Goal: Communication & Community: Answer question/provide support

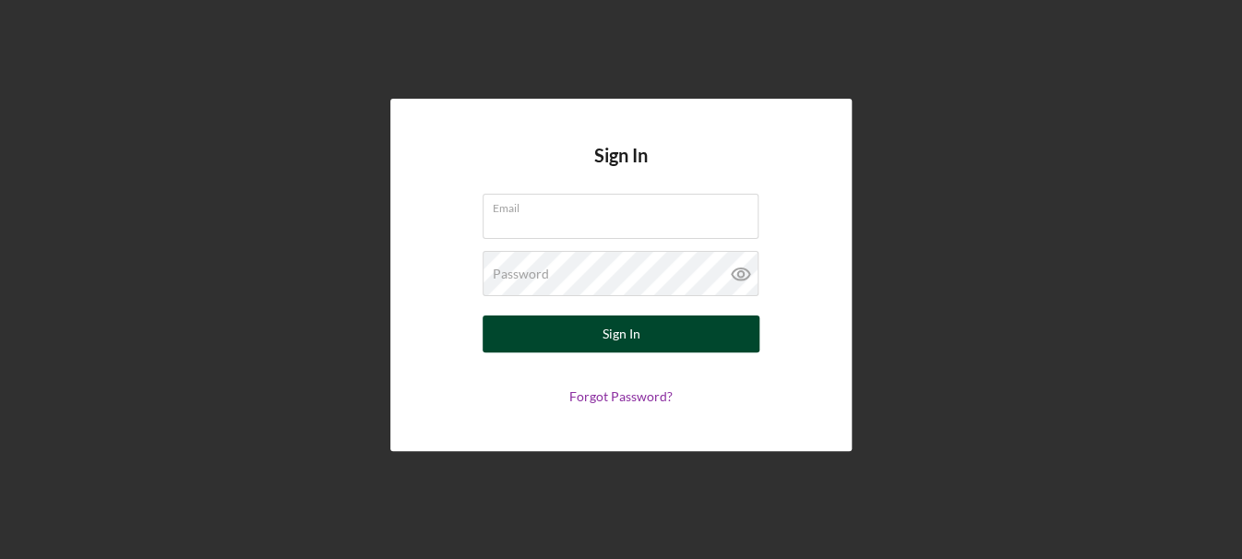
type input "[EMAIL_ADDRESS][DOMAIN_NAME]"
click at [607, 337] on div "Sign In" at bounding box center [622, 334] width 38 height 37
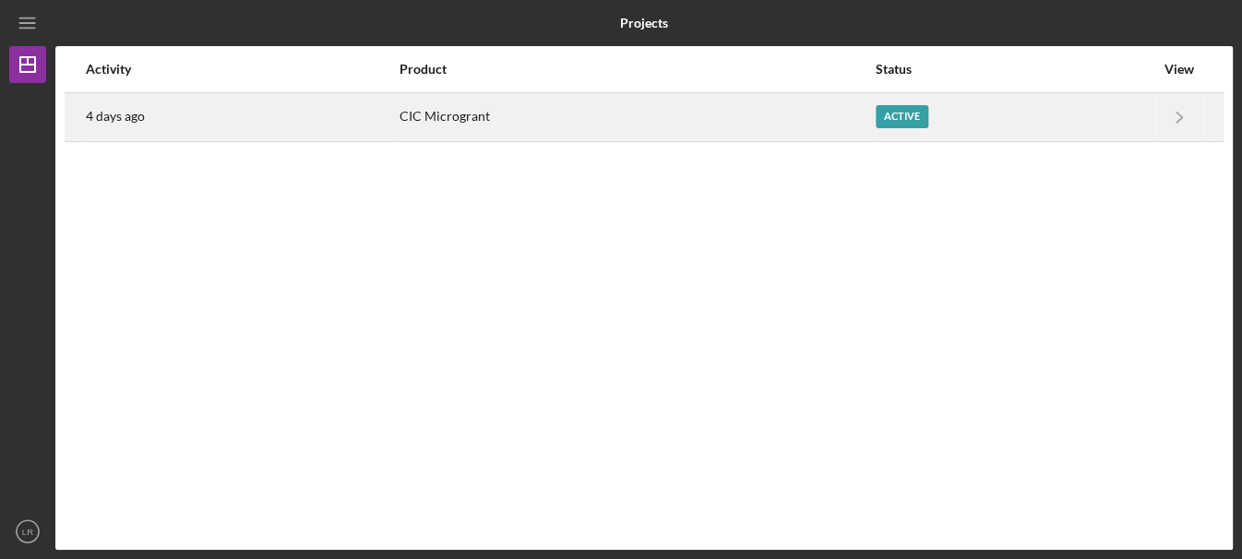
click at [909, 111] on div "Active" at bounding box center [902, 116] width 53 height 23
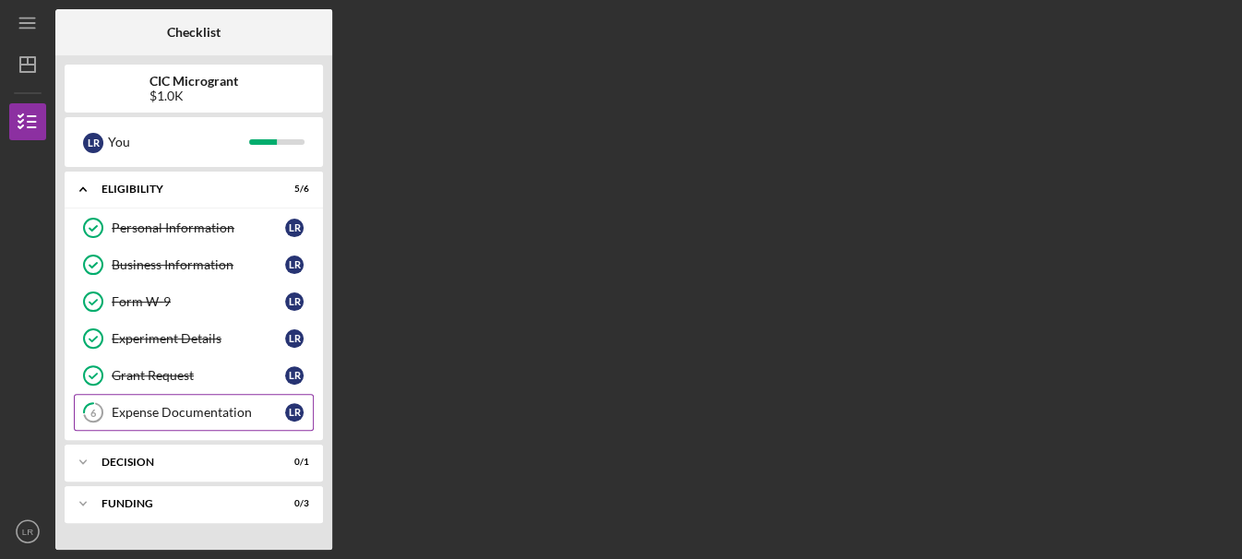
click at [180, 412] on div "Expense Documentation" at bounding box center [198, 412] width 173 height 15
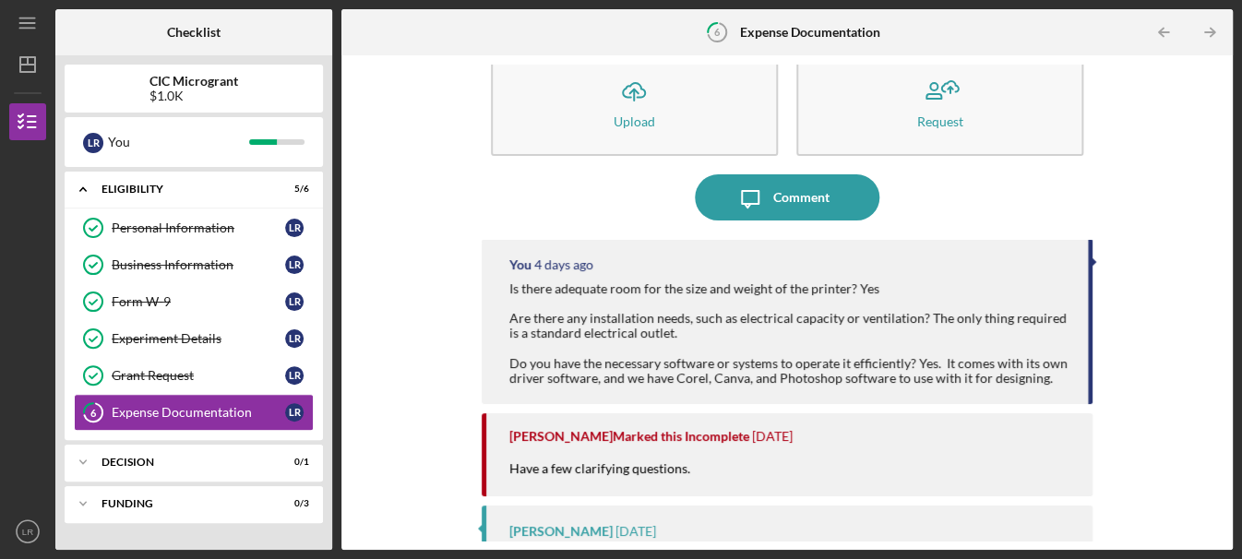
scroll to position [135, 0]
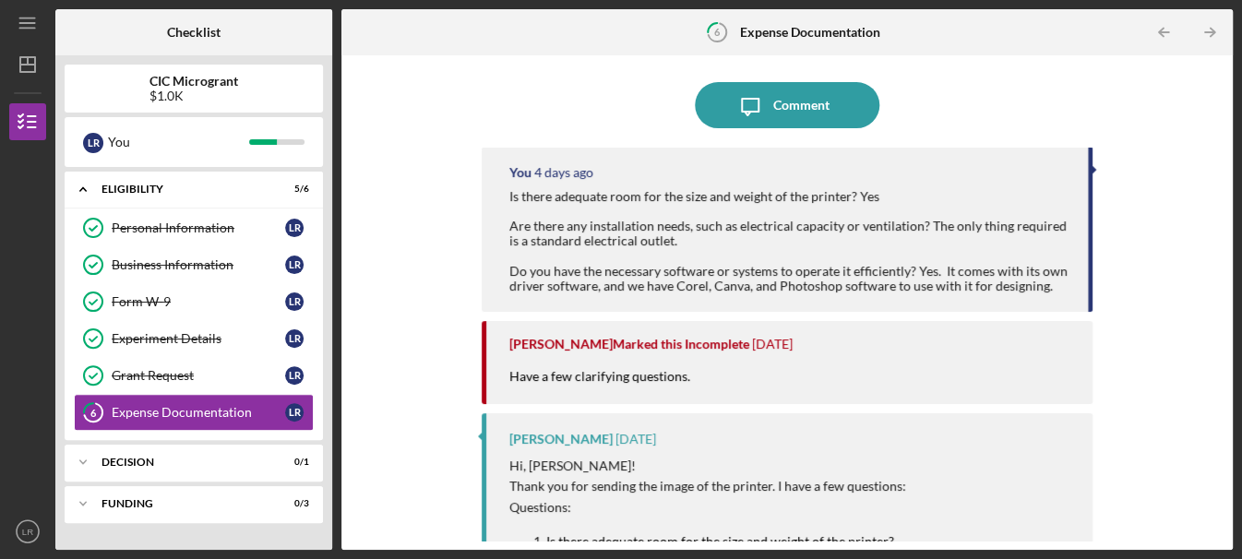
click at [623, 352] on div "[PERSON_NAME] Marked this Incomplete" at bounding box center [629, 344] width 240 height 15
click at [615, 383] on div "Have a few clarifying questions." at bounding box center [608, 385] width 199 height 37
click at [703, 239] on div "Is there adequate room for the size and weight of the printer? Yes Are there an…" at bounding box center [789, 241] width 560 height 104
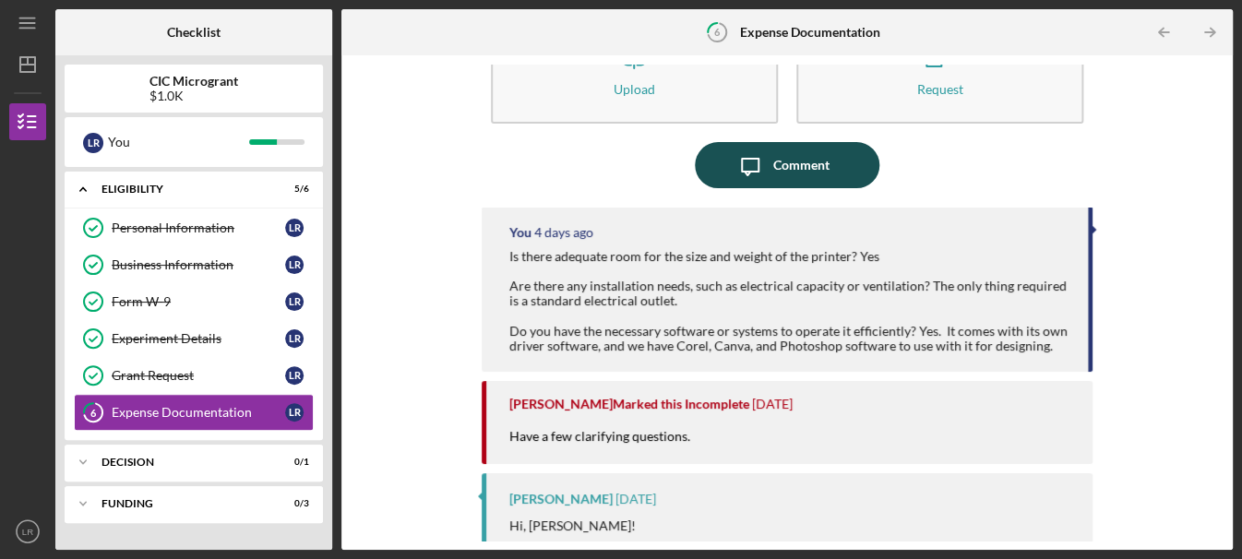
scroll to position [42, 0]
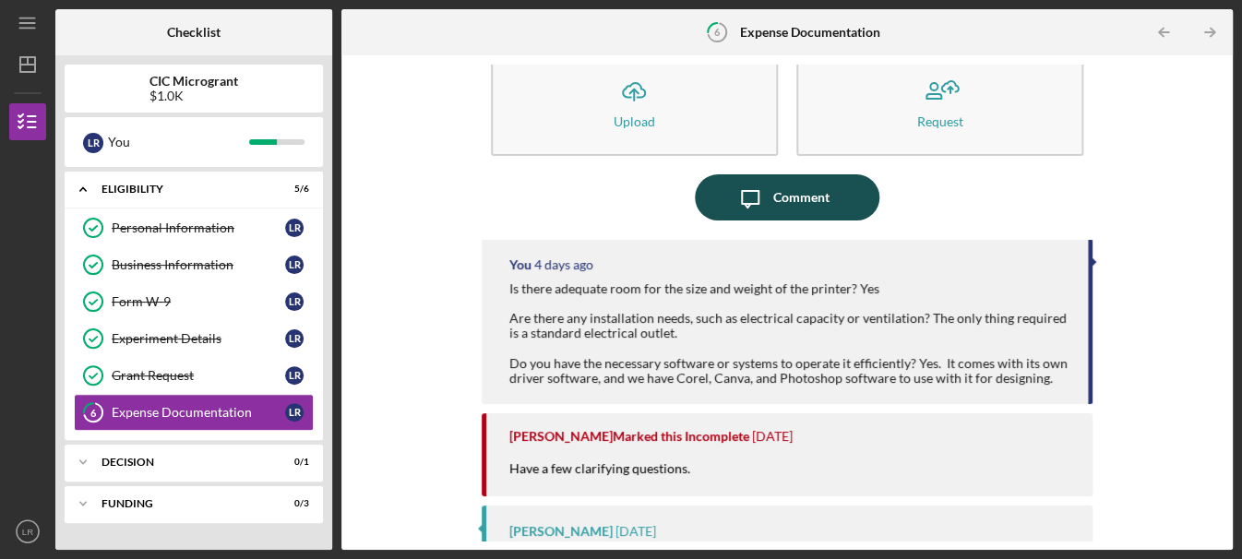
click at [792, 180] on div "Comment" at bounding box center [801, 197] width 56 height 46
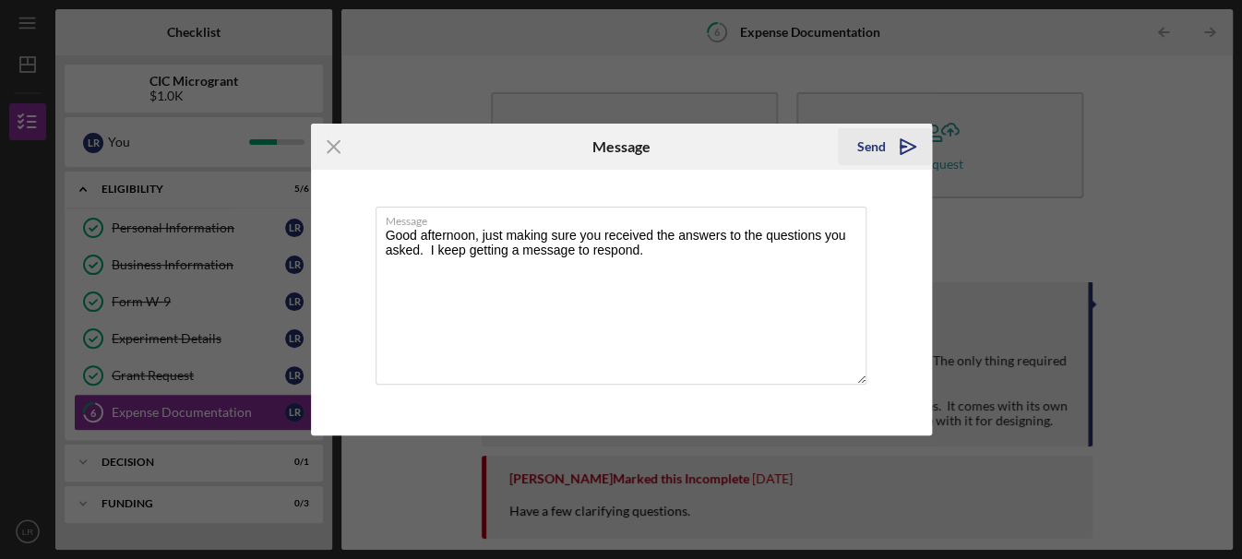
type textarea "Good afternoon, just making sure you received the answers to the questions you …"
click at [915, 151] on icon "Icon/icon-invite-send" at bounding box center [908, 147] width 46 height 46
